Goal: Check status: Check status

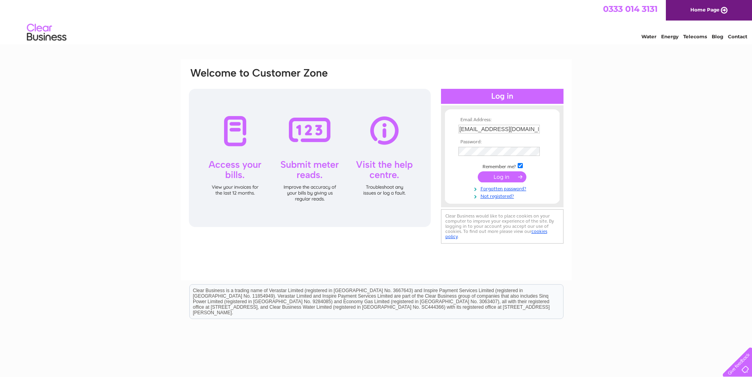
click at [506, 175] on input "submit" at bounding box center [502, 176] width 49 height 11
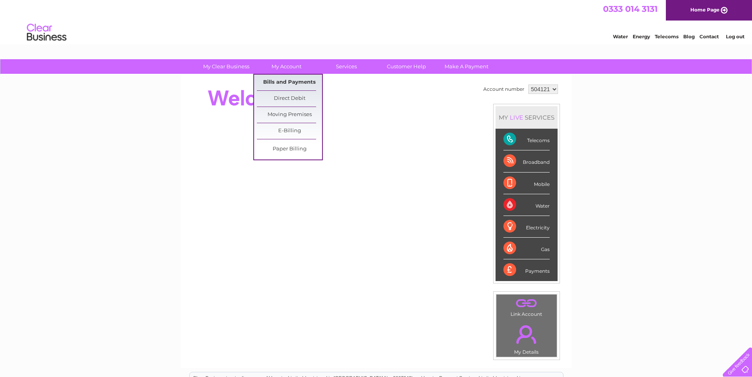
click at [296, 77] on link "Bills and Payments" at bounding box center [289, 83] width 65 height 16
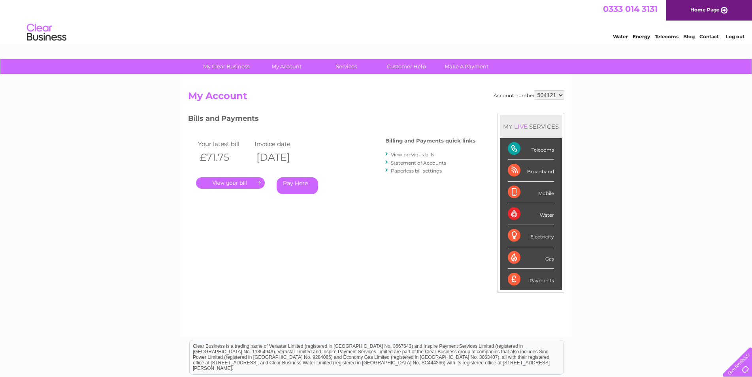
click at [244, 180] on link "." at bounding box center [230, 182] width 69 height 11
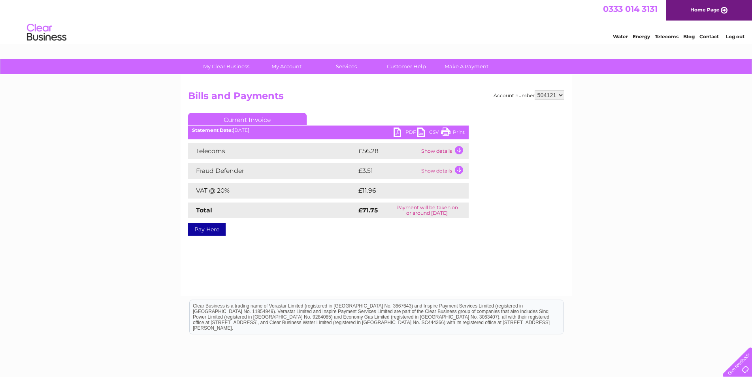
click at [393, 134] on link "PDF" at bounding box center [405, 133] width 24 height 11
